Goal: Transaction & Acquisition: Purchase product/service

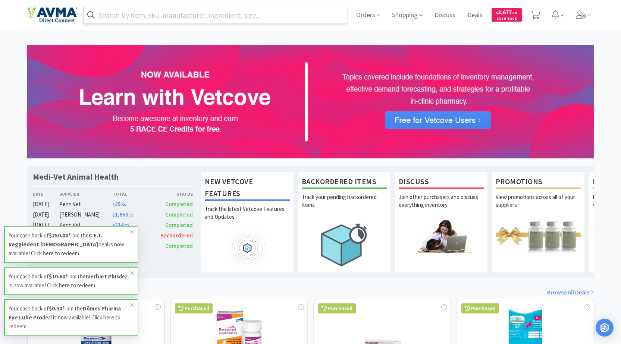
click at [302, 20] on input "text" at bounding box center [216, 14] width 264 height 17
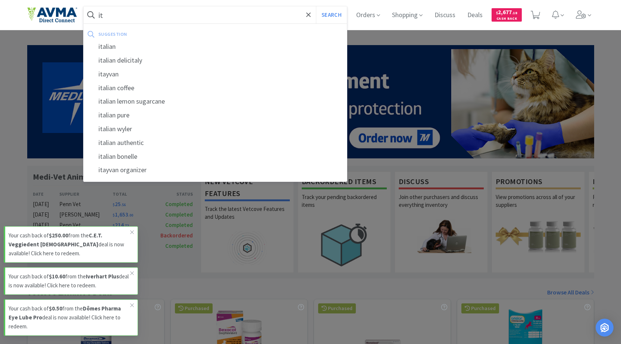
type input "i"
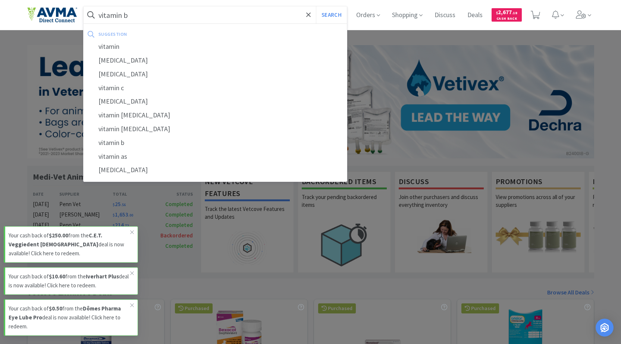
type input "vitamin b"
click at [316, 6] on button "Search" at bounding box center [331, 14] width 31 height 17
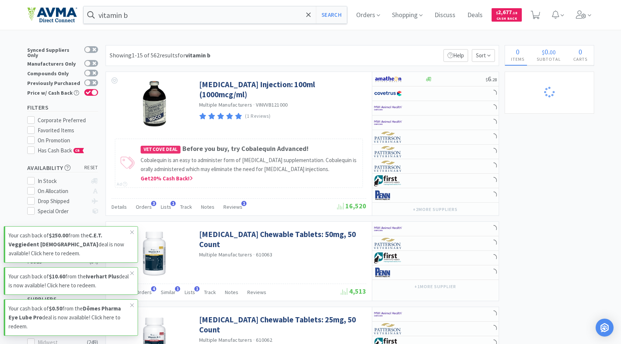
select select "2"
select select "1"
select select "3"
select select "2"
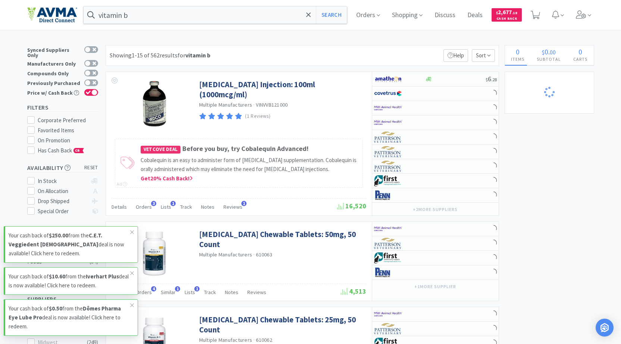
select select "12"
select select "24"
select select "1"
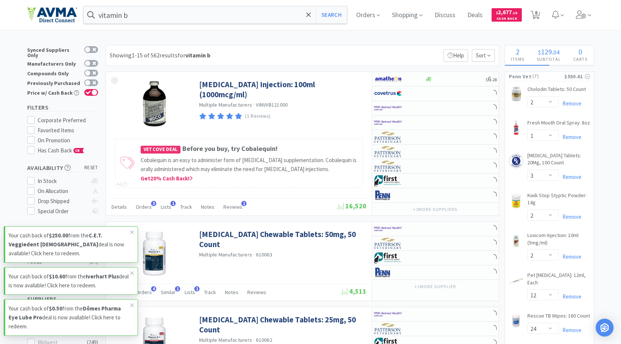
select select "10"
select select "8"
select select "1"
select select "3"
select select "2"
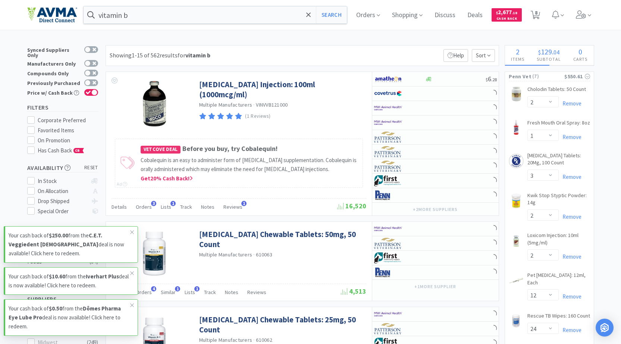
select select "1"
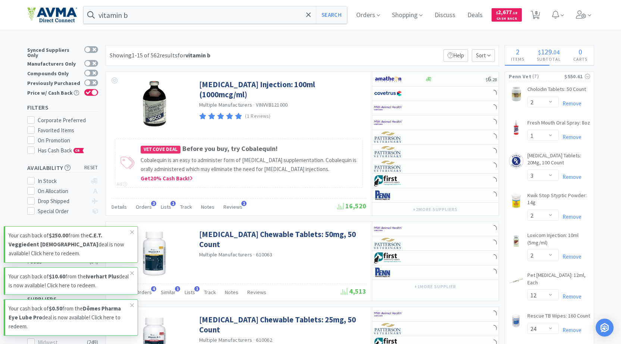
select select "2"
select select "1"
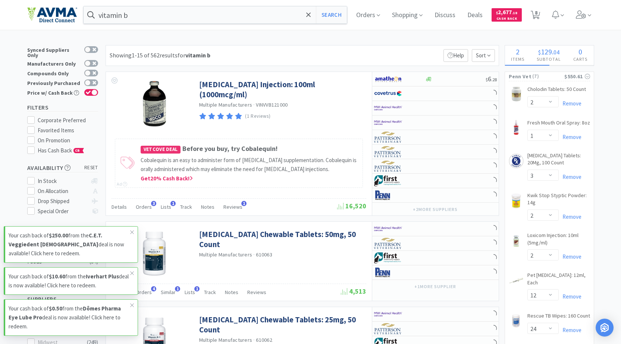
select select "1"
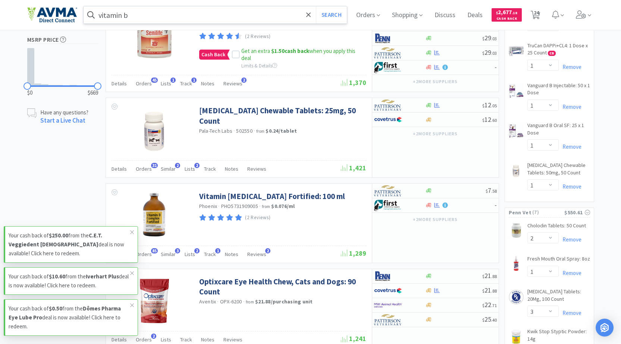
scroll to position [559, 0]
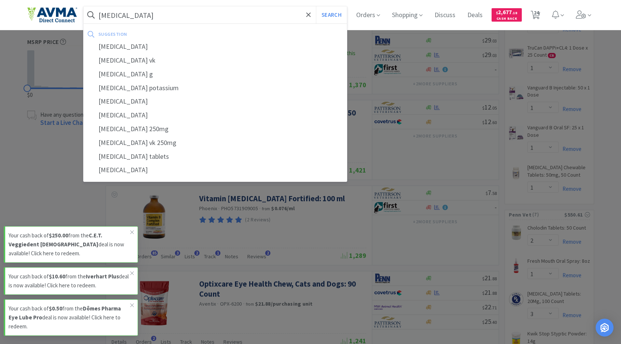
type input "[MEDICAL_DATA]"
click at [316, 6] on button "Search" at bounding box center [331, 14] width 31 height 17
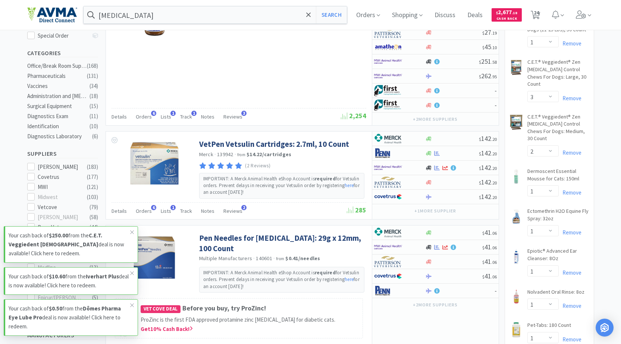
scroll to position [112, 0]
